Goal: Task Accomplishment & Management: Use online tool/utility

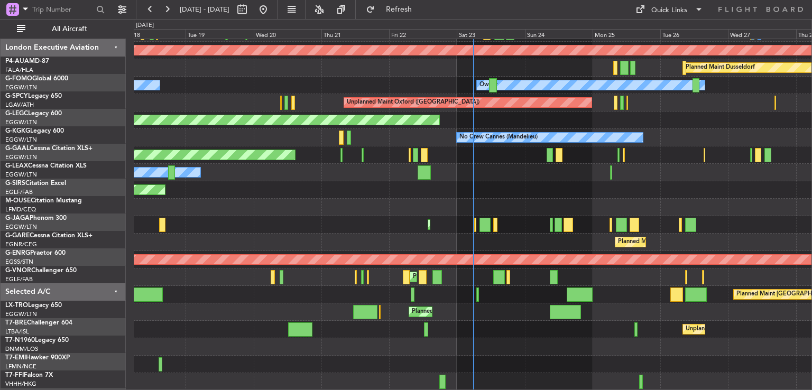
scroll to position [85, 0]
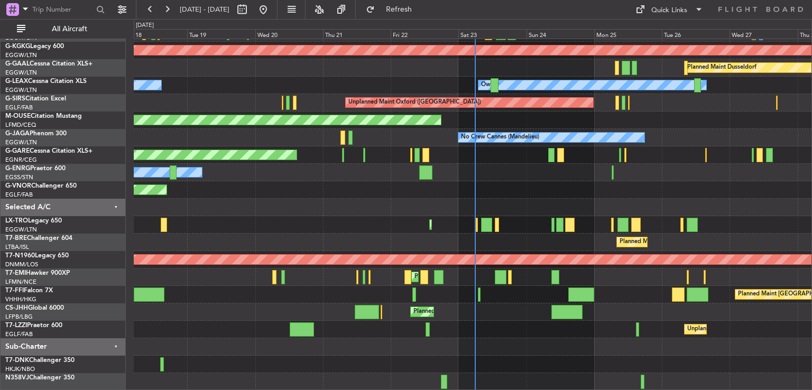
click at [514, 229] on div "A/C Unavailable [GEOGRAPHIC_DATA] ([GEOGRAPHIC_DATA]) Planned Maint [GEOGRAPHIC…" at bounding box center [473, 173] width 678 height 436
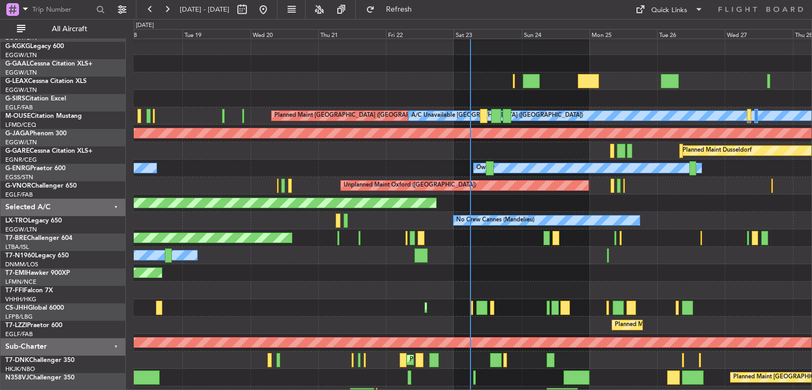
scroll to position [2, 0]
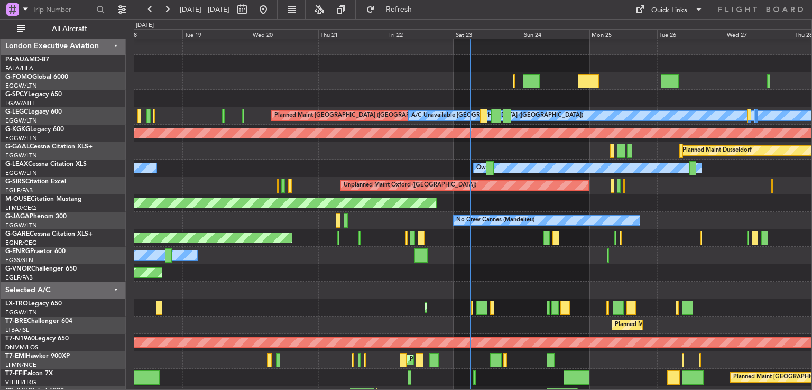
click at [478, 390] on html "[DATE] - [DATE] Refresh Quick Links All Aircraft Planned Maint Windsor Locks ([…" at bounding box center [406, 195] width 812 height 390
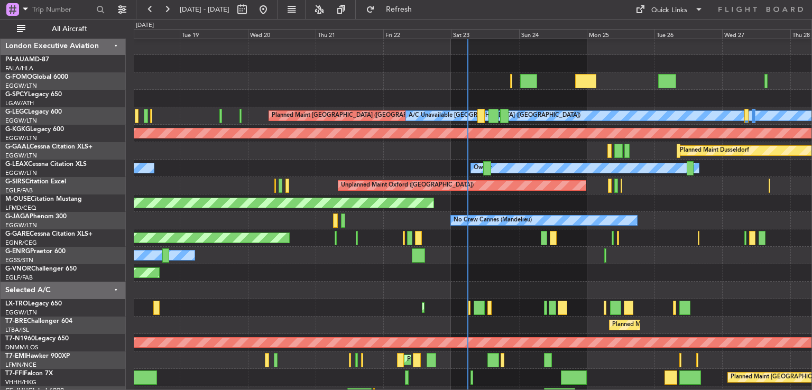
scroll to position [85, 0]
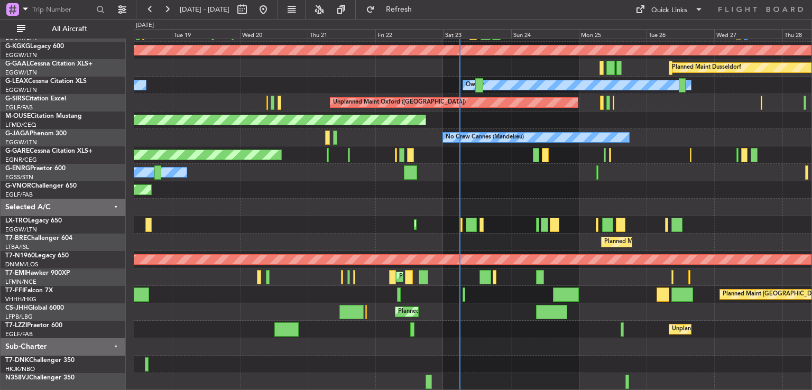
click at [450, 217] on div "A/C Unavailable [GEOGRAPHIC_DATA] ([GEOGRAPHIC_DATA]) Planned Maint [GEOGRAPHIC…" at bounding box center [473, 173] width 678 height 436
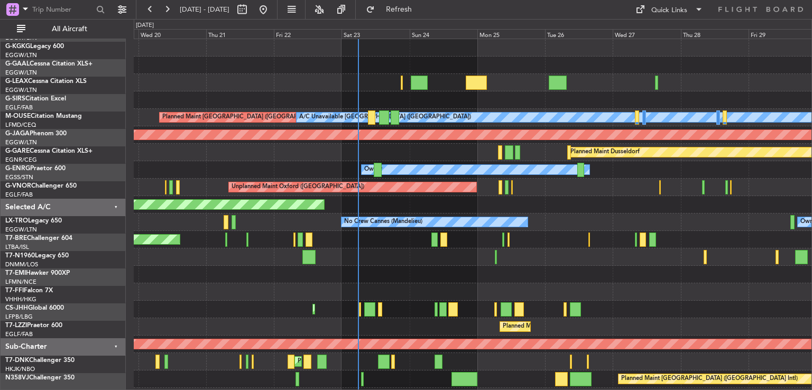
scroll to position [0, 0]
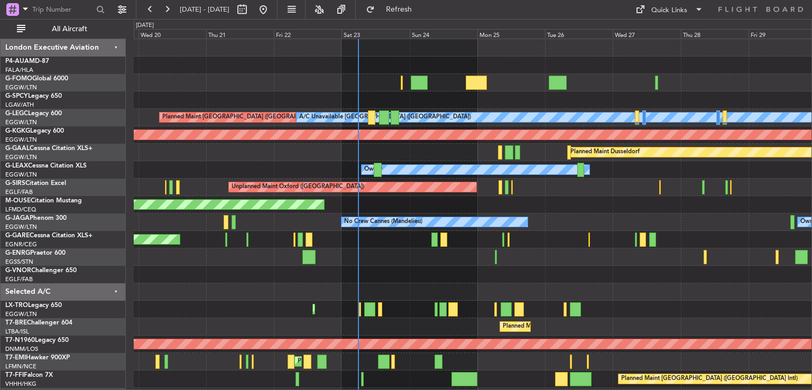
click at [534, 375] on div "A/C Unavailable [GEOGRAPHIC_DATA] ([GEOGRAPHIC_DATA]) Planned Maint [GEOGRAPHIC…" at bounding box center [473, 257] width 678 height 436
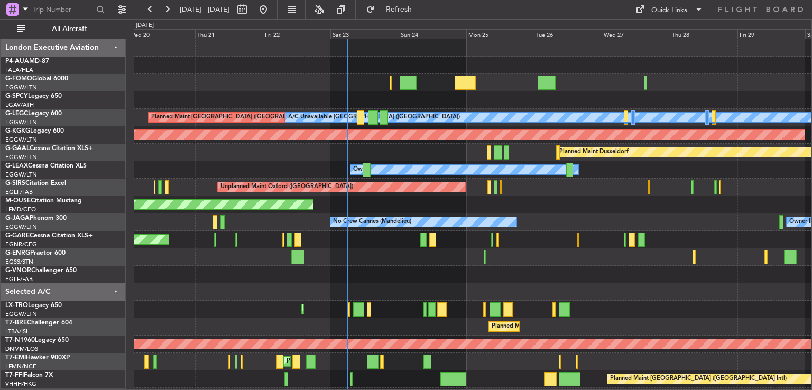
click at [742, 259] on div "Owner" at bounding box center [473, 256] width 678 height 17
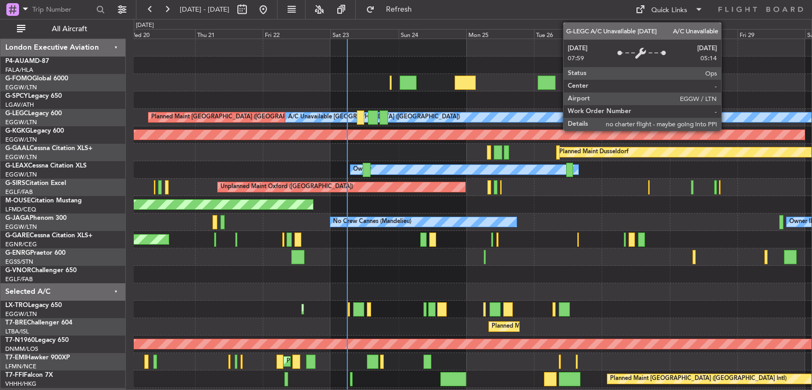
click at [427, 179] on div "A/C Unavailable [GEOGRAPHIC_DATA] ([GEOGRAPHIC_DATA]) Planned Maint [GEOGRAPHIC…" at bounding box center [473, 248] width 678 height 419
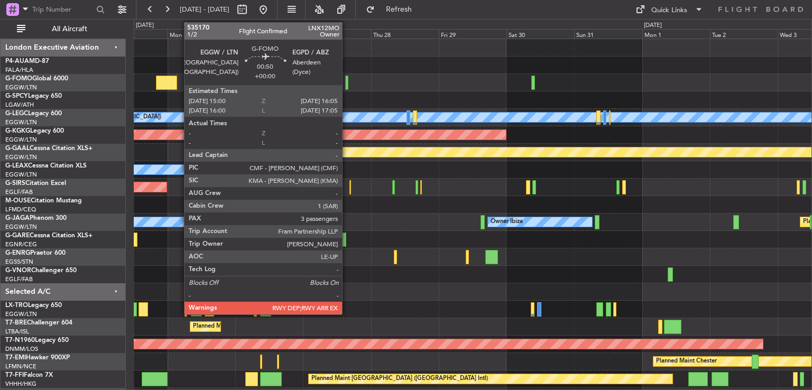
click at [347, 77] on div at bounding box center [346, 83] width 3 height 14
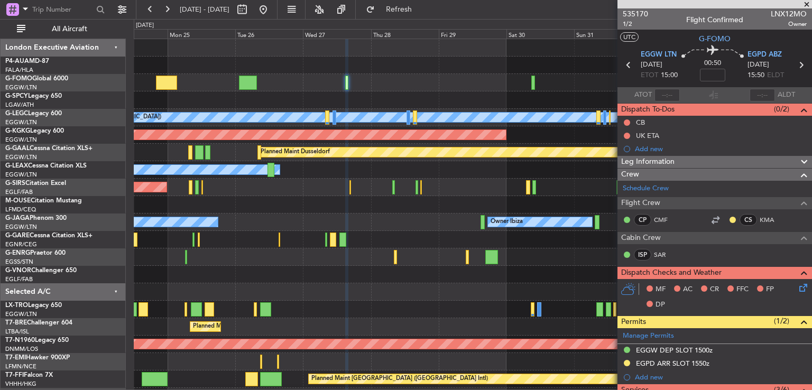
scroll to position [262, 0]
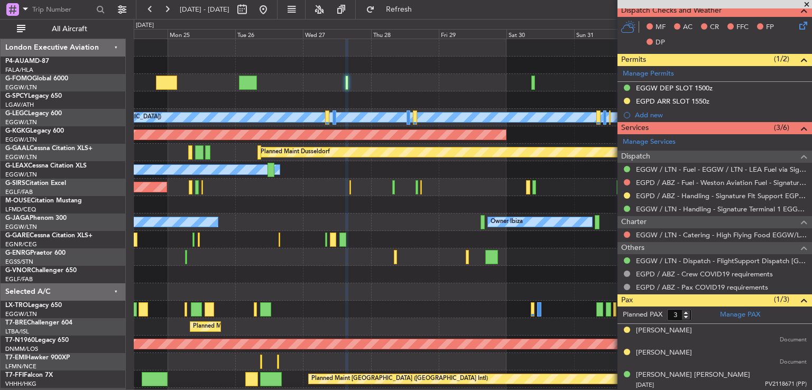
click at [806, 4] on span at bounding box center [806, 5] width 11 height 10
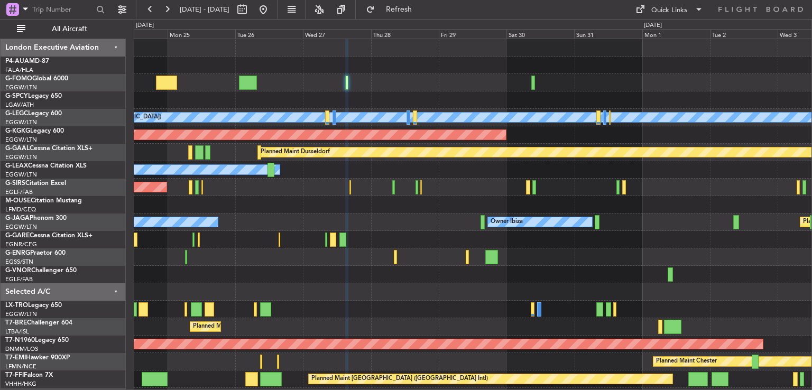
type input "0"
